Goal: Task Accomplishment & Management: Use online tool/utility

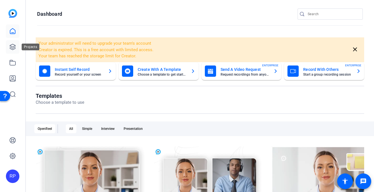
click at [13, 46] on icon at bounding box center [12, 47] width 7 height 7
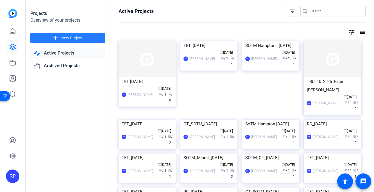
click at [71, 40] on span "New Project" at bounding box center [71, 38] width 21 height 6
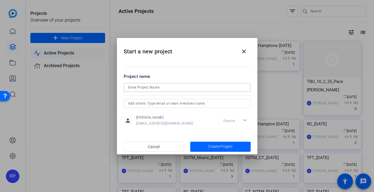
click at [130, 85] on input at bounding box center [187, 87] width 118 height 7
click at [148, 89] on input "TBU [DATE]" at bounding box center [187, 87] width 118 height 7
type input "TBU [DATE]"
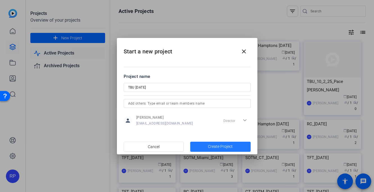
click at [210, 147] on span "Create Project" at bounding box center [220, 147] width 25 height 6
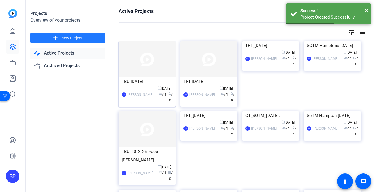
click at [142, 70] on img at bounding box center [147, 59] width 57 height 36
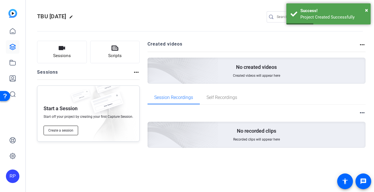
click at [63, 129] on span "Create a session" at bounding box center [60, 130] width 25 height 4
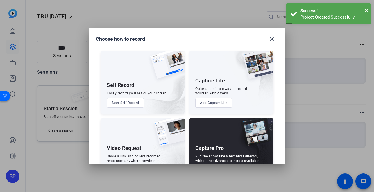
scroll to position [23, 0]
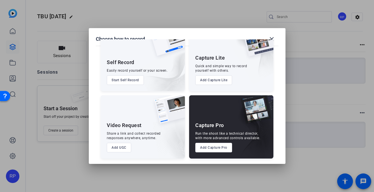
click at [219, 146] on button "Add Capture Pro" at bounding box center [213, 148] width 37 height 10
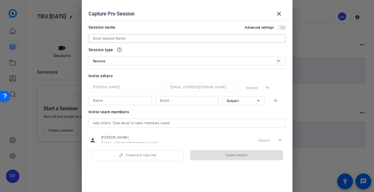
click at [167, 41] on input at bounding box center [187, 38] width 188 height 7
paste input "TBU [DATE]"
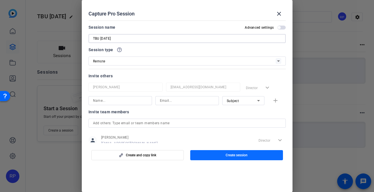
type input "TBU [DATE]"
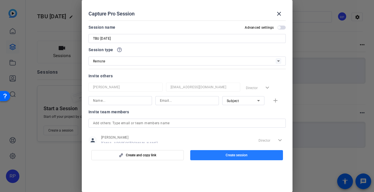
click at [226, 161] on span "button" at bounding box center [236, 154] width 93 height 13
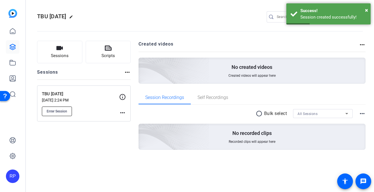
click at [62, 112] on span "Enter Session" at bounding box center [57, 111] width 21 height 4
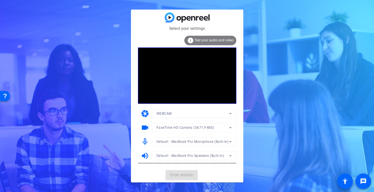
click at [181, 174] on mat-card-actions "Enter session" at bounding box center [187, 175] width 112 height 15
click at [181, 174] on span "Enter session" at bounding box center [181, 175] width 23 height 6
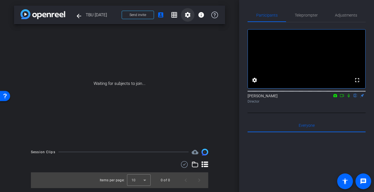
click at [189, 17] on mat-icon "settings" at bounding box center [187, 15] width 7 height 7
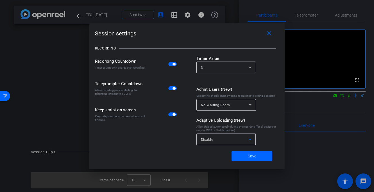
click at [207, 139] on span "Disable" at bounding box center [207, 140] width 12 height 4
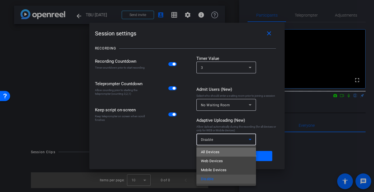
click at [208, 153] on span "All Devices" at bounding box center [210, 152] width 19 height 7
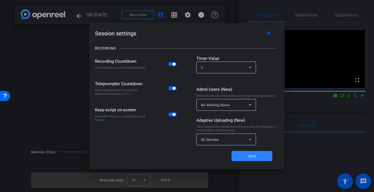
click at [246, 156] on span at bounding box center [251, 155] width 41 height 13
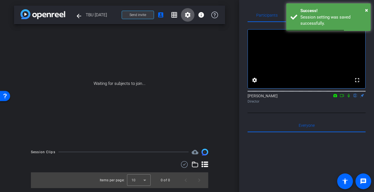
click at [146, 13] on span at bounding box center [138, 14] width 32 height 13
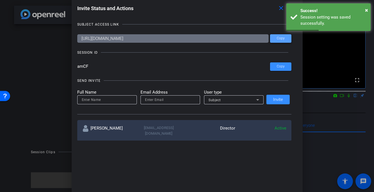
click at [276, 40] on span at bounding box center [280, 38] width 21 height 13
